Goal: Transaction & Acquisition: Subscribe to service/newsletter

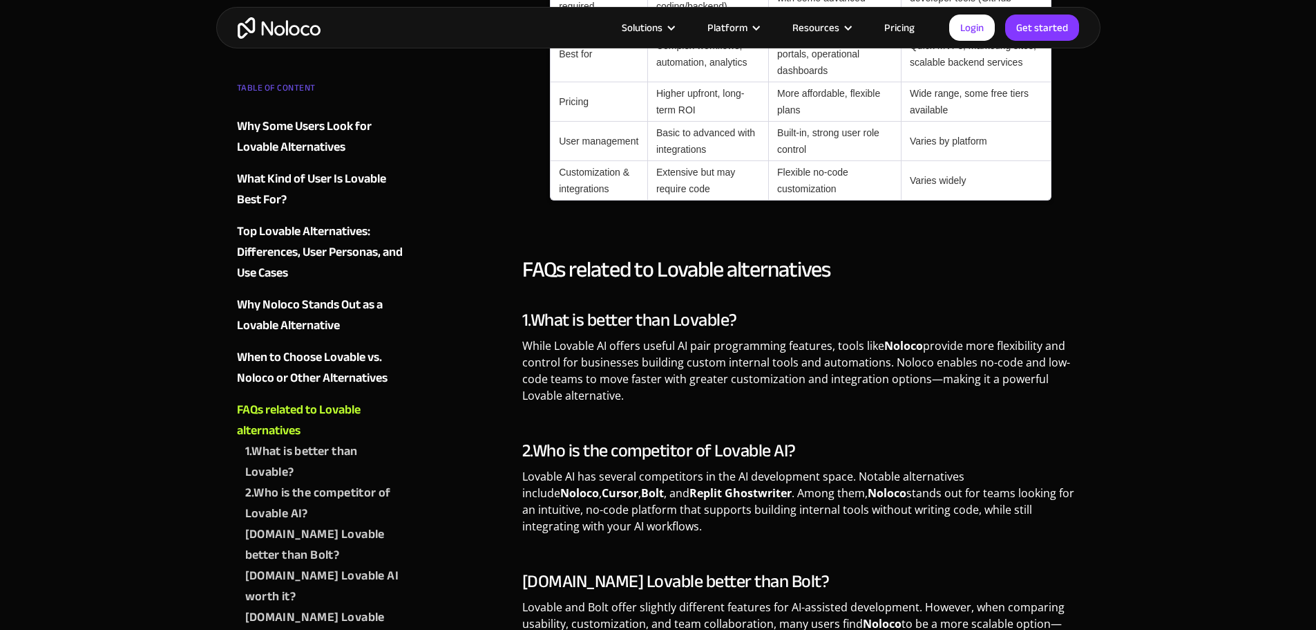
scroll to position [3420, 0]
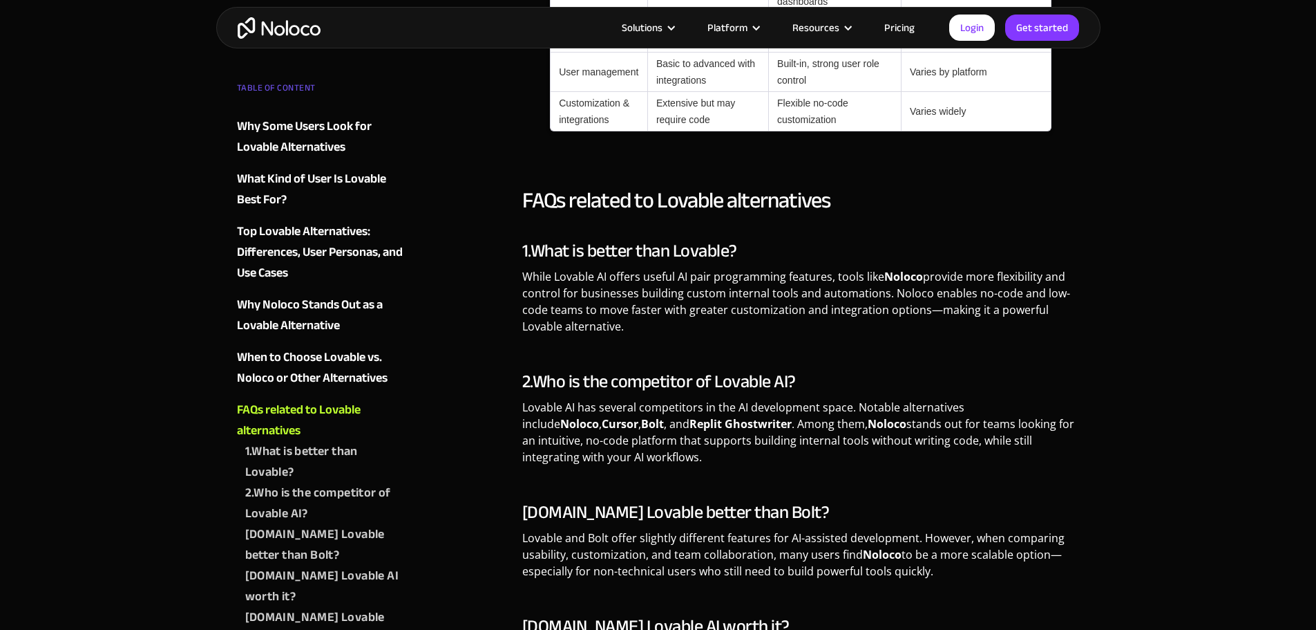
click at [868, 416] on strong "Noloco" at bounding box center [887, 423] width 39 height 15
copy p "Noloco"
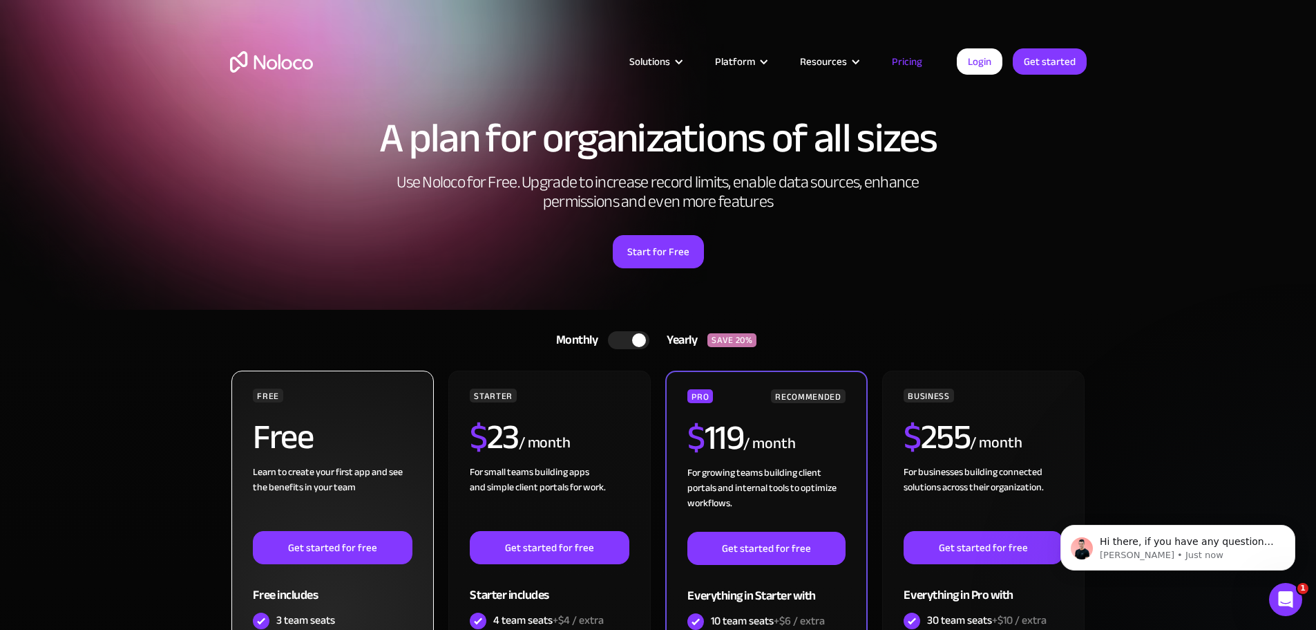
scroll to position [276, 0]
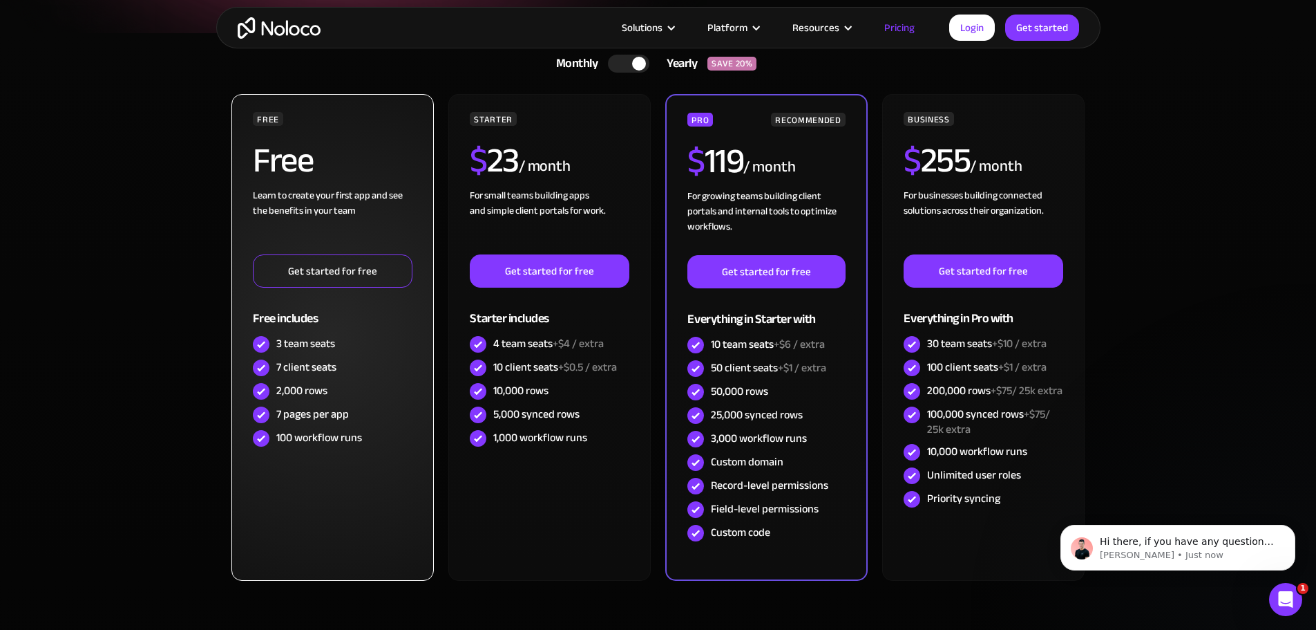
click at [364, 272] on link "Get started for free" at bounding box center [332, 270] width 159 height 33
